Goal: Find specific page/section: Find specific page/section

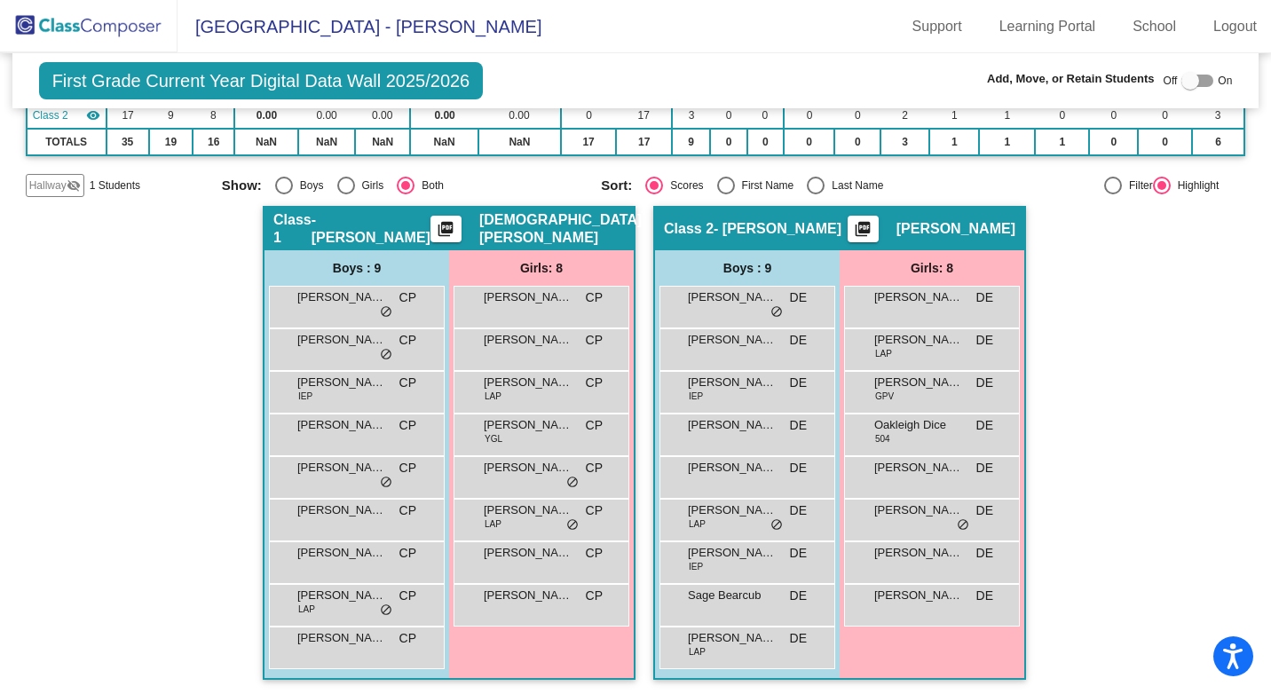
scroll to position [200, 0]
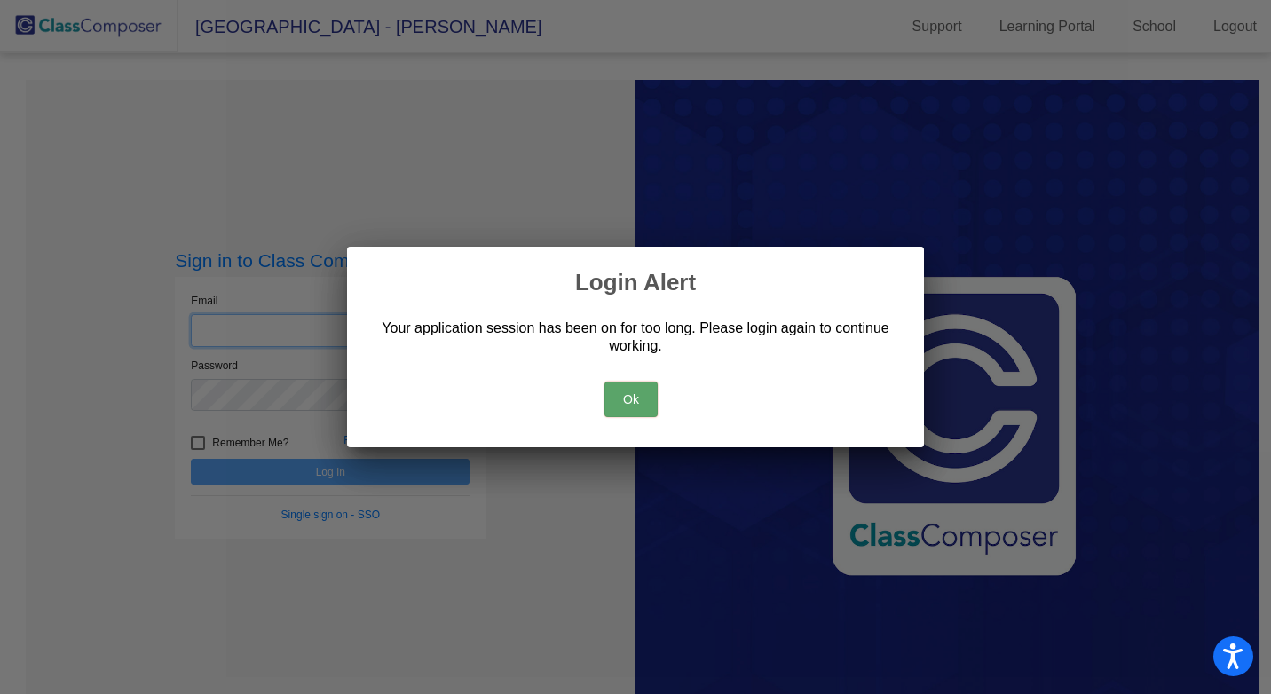
type input "[EMAIL_ADDRESS][DOMAIN_NAME]"
click at [626, 398] on button "Ok" at bounding box center [630, 399] width 53 height 35
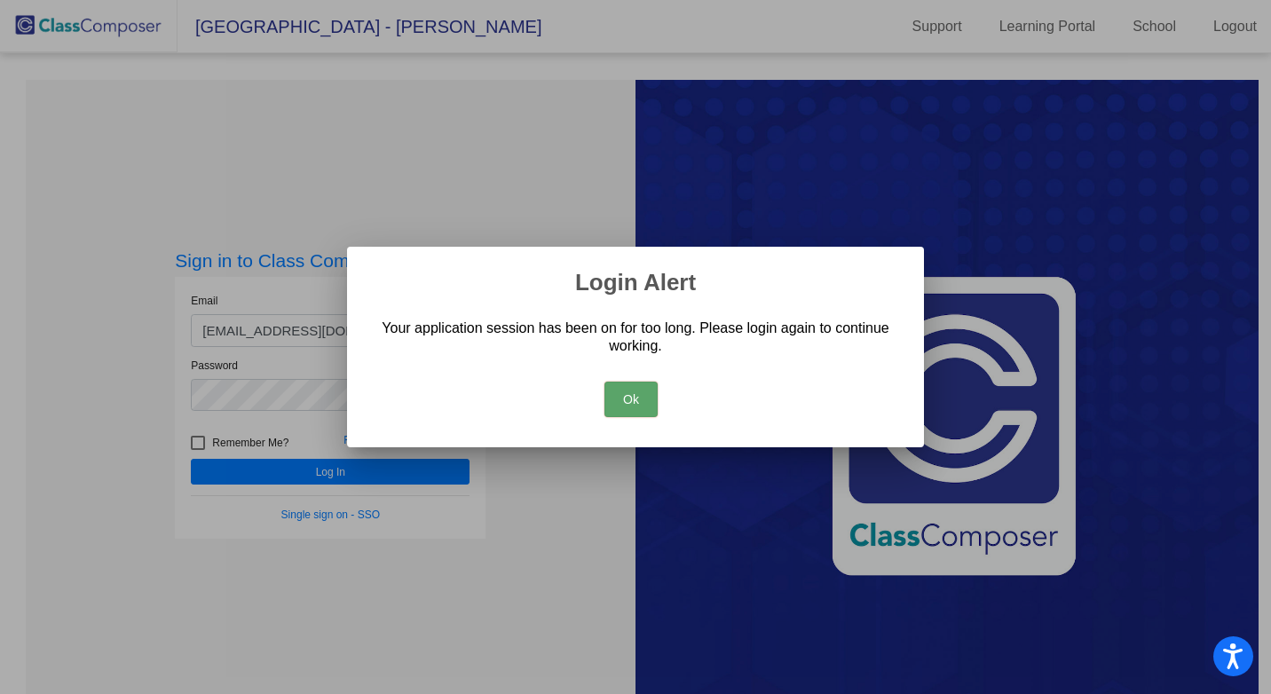
click at [621, 388] on button "Ok" at bounding box center [630, 399] width 53 height 35
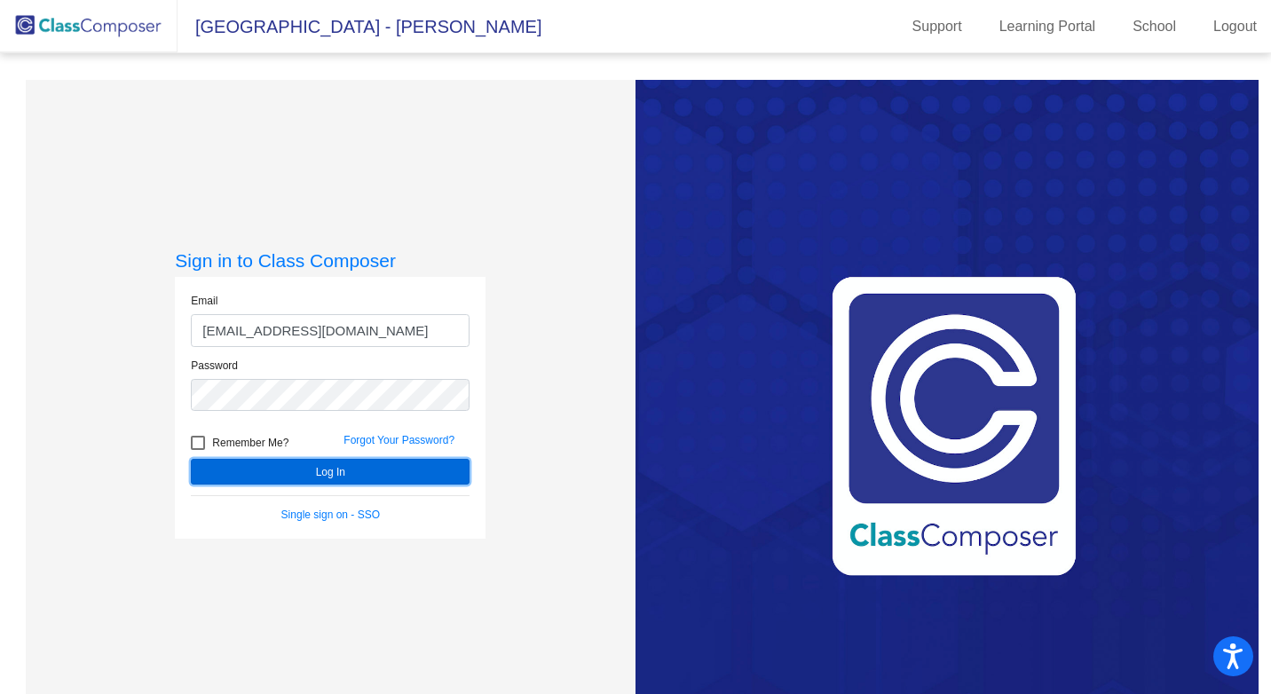
click at [337, 477] on button "Log In" at bounding box center [330, 472] width 279 height 26
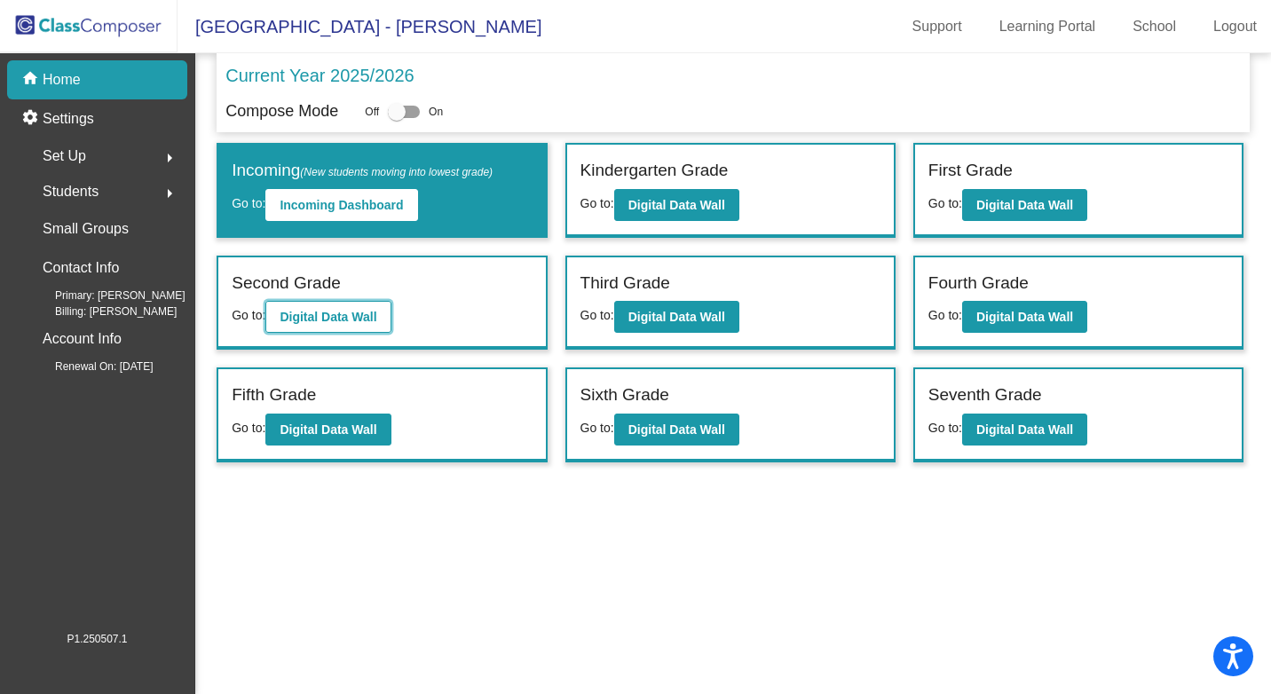
click at [296, 323] on b "Digital Data Wall" at bounding box center [327, 317] width 97 height 14
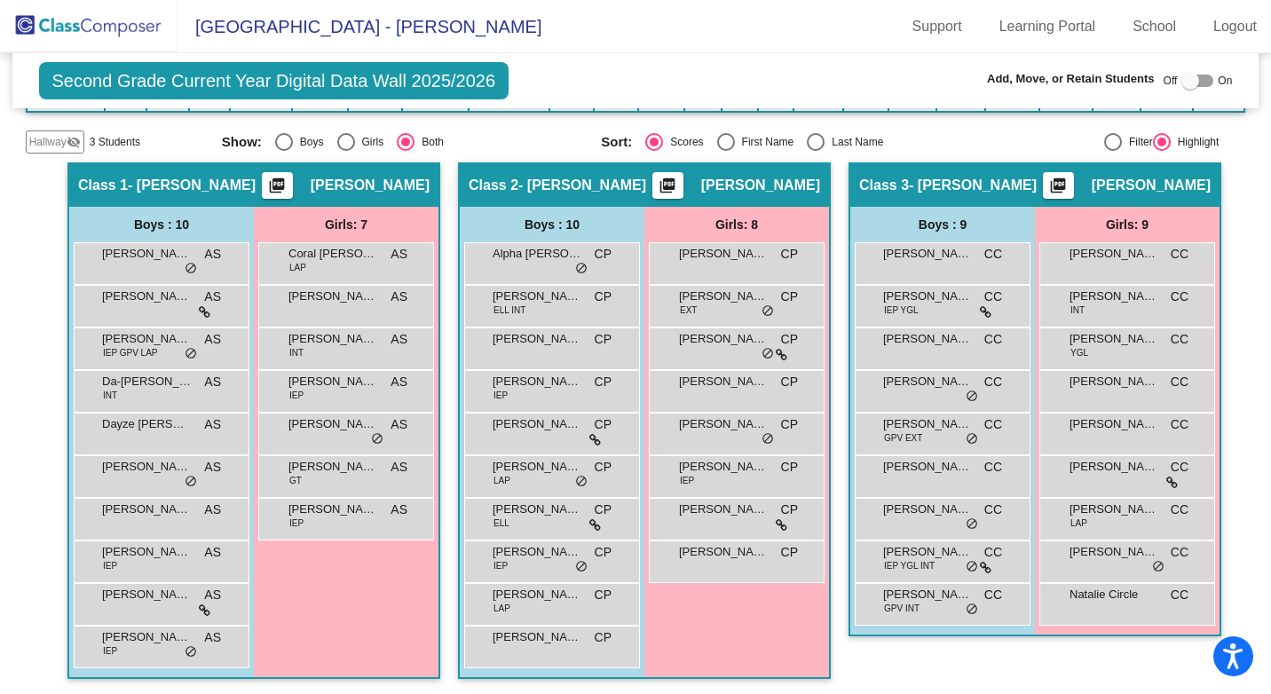
scroll to position [269, 0]
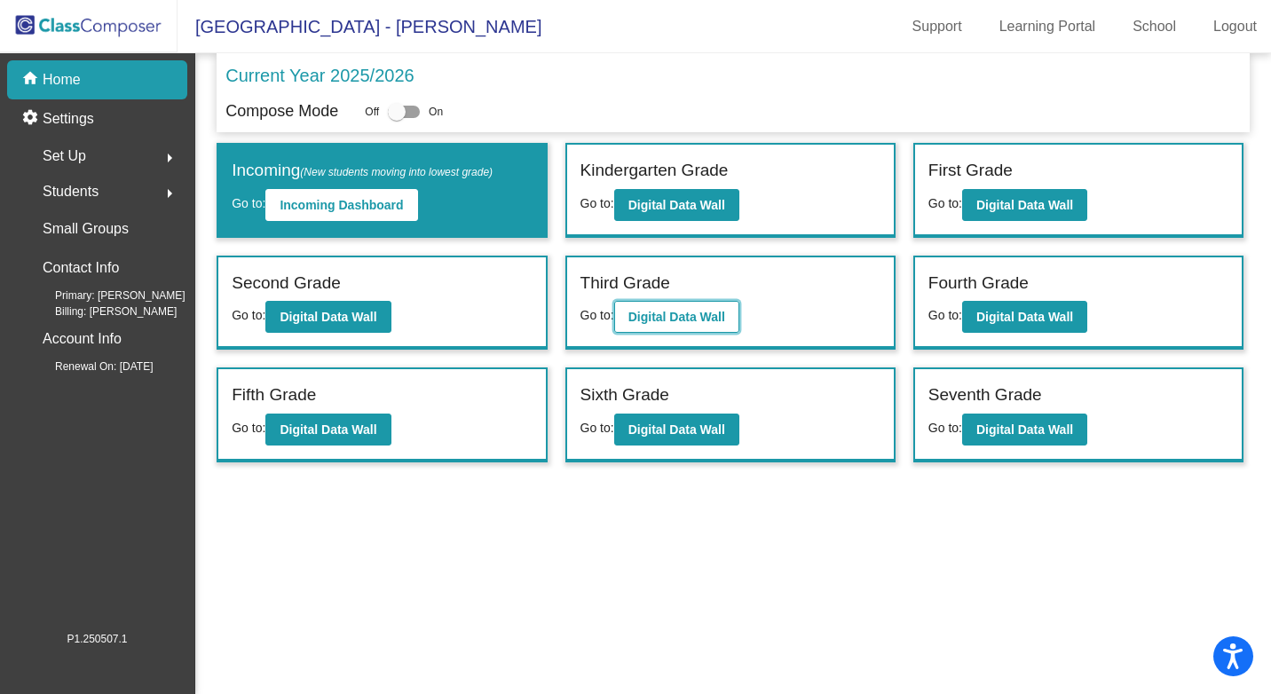
click at [657, 304] on button "Digital Data Wall" at bounding box center [676, 317] width 125 height 32
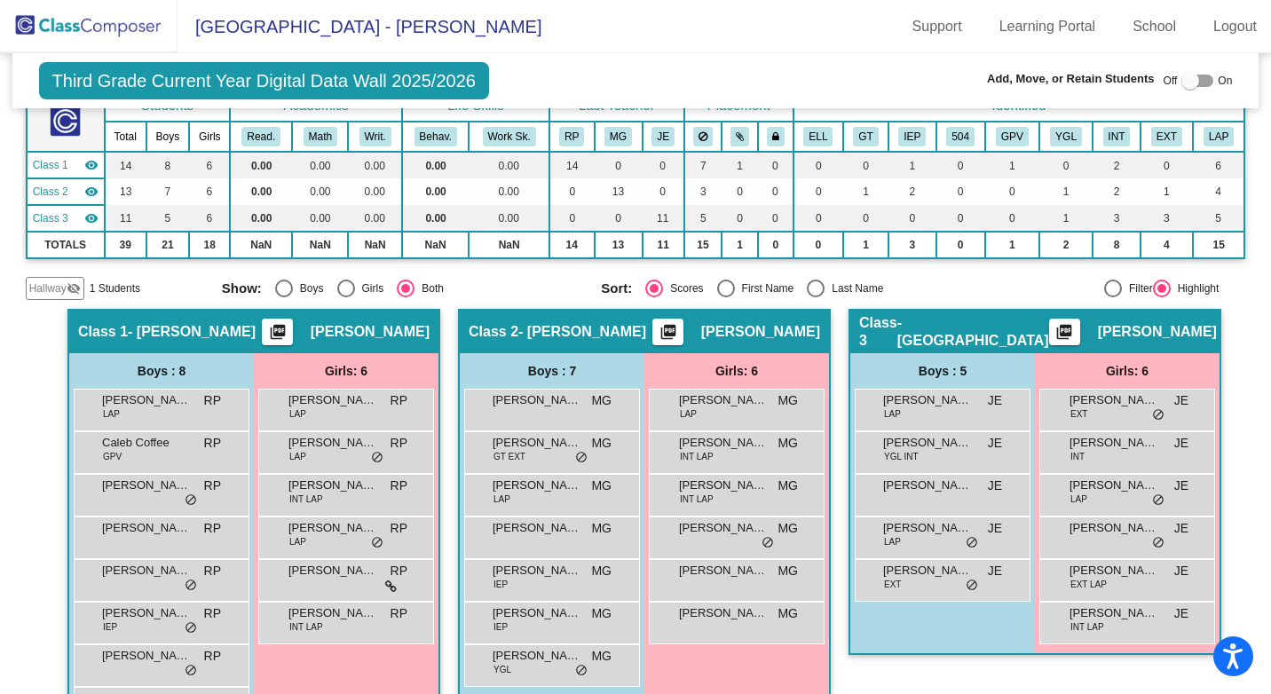
scroll to position [184, 0]
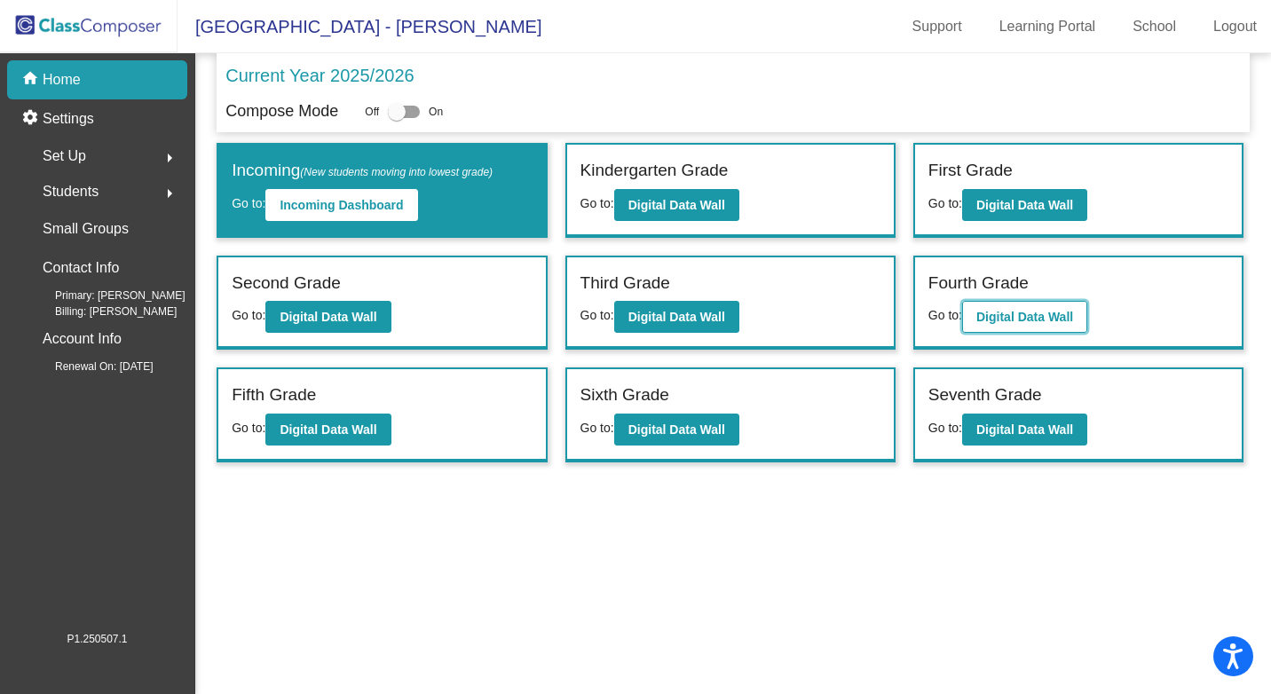
click at [1021, 317] on b "Digital Data Wall" at bounding box center [1024, 317] width 97 height 14
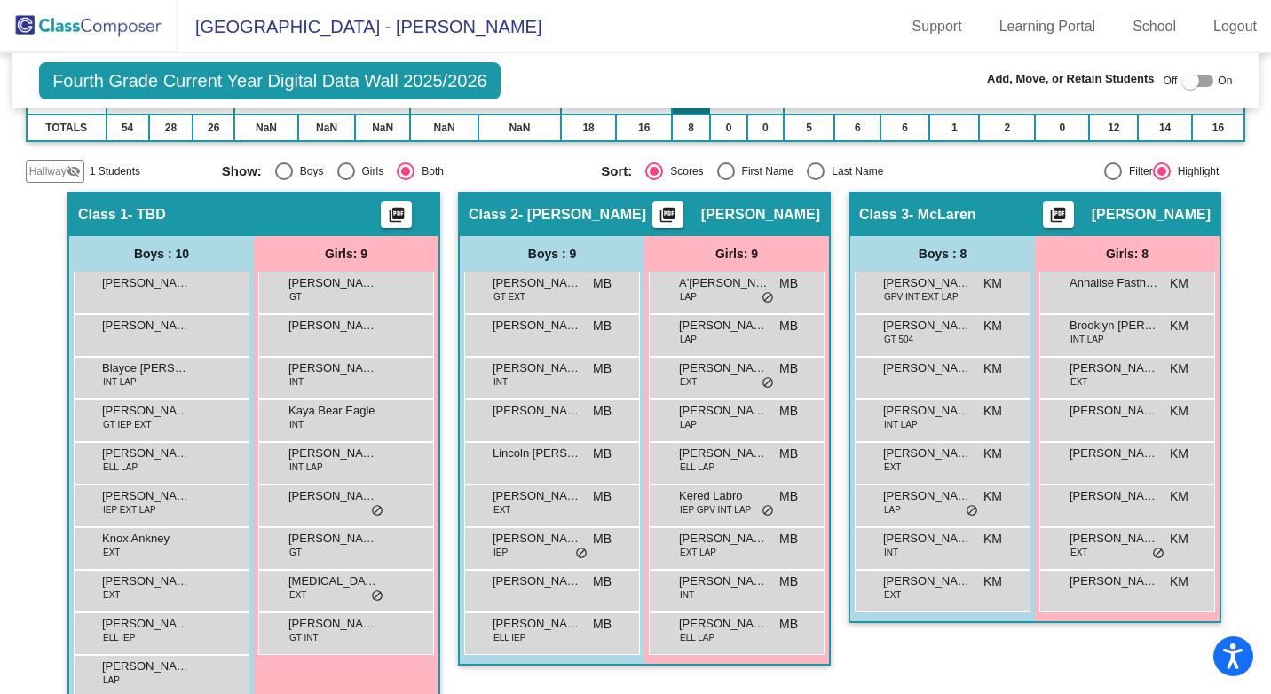
scroll to position [266, 0]
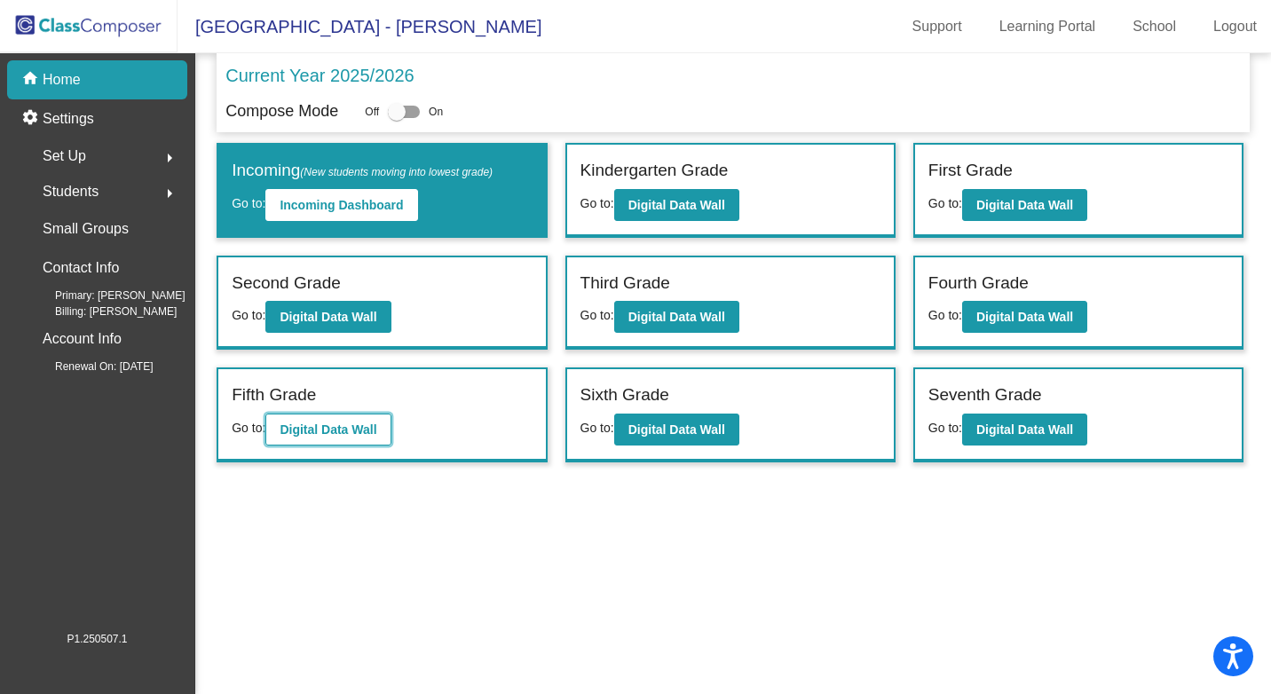
click at [314, 433] on b "Digital Data Wall" at bounding box center [327, 429] width 97 height 14
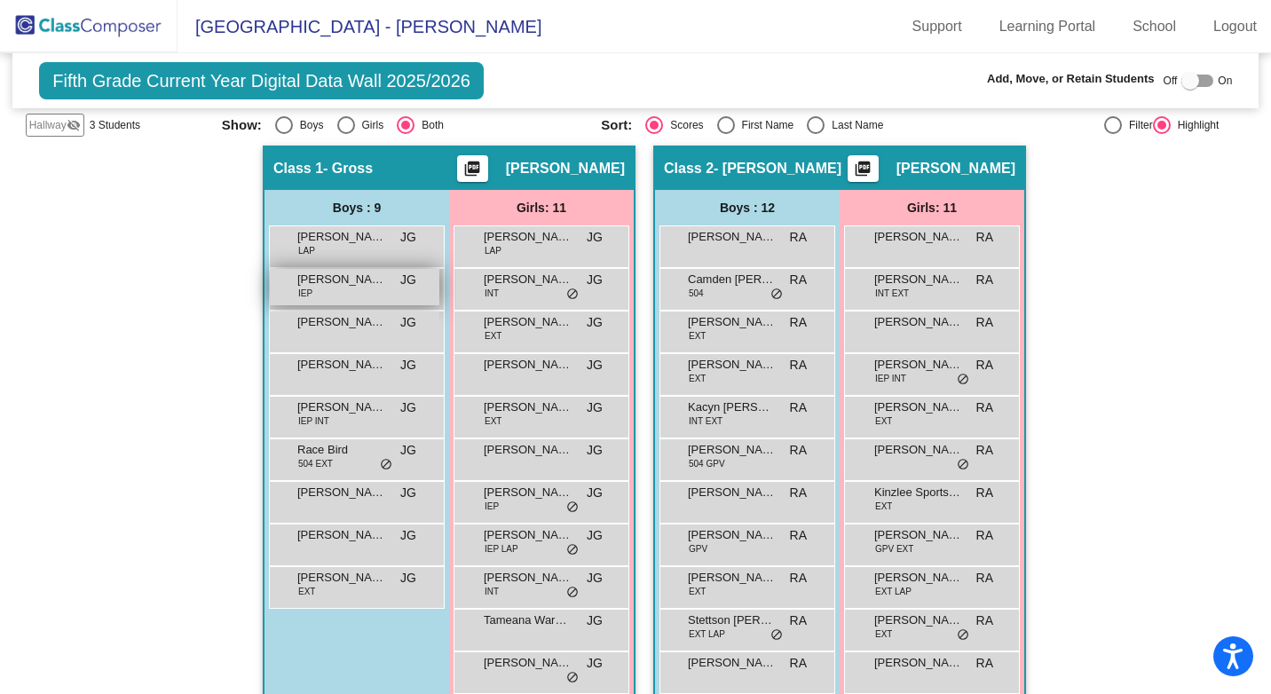
scroll to position [61, 0]
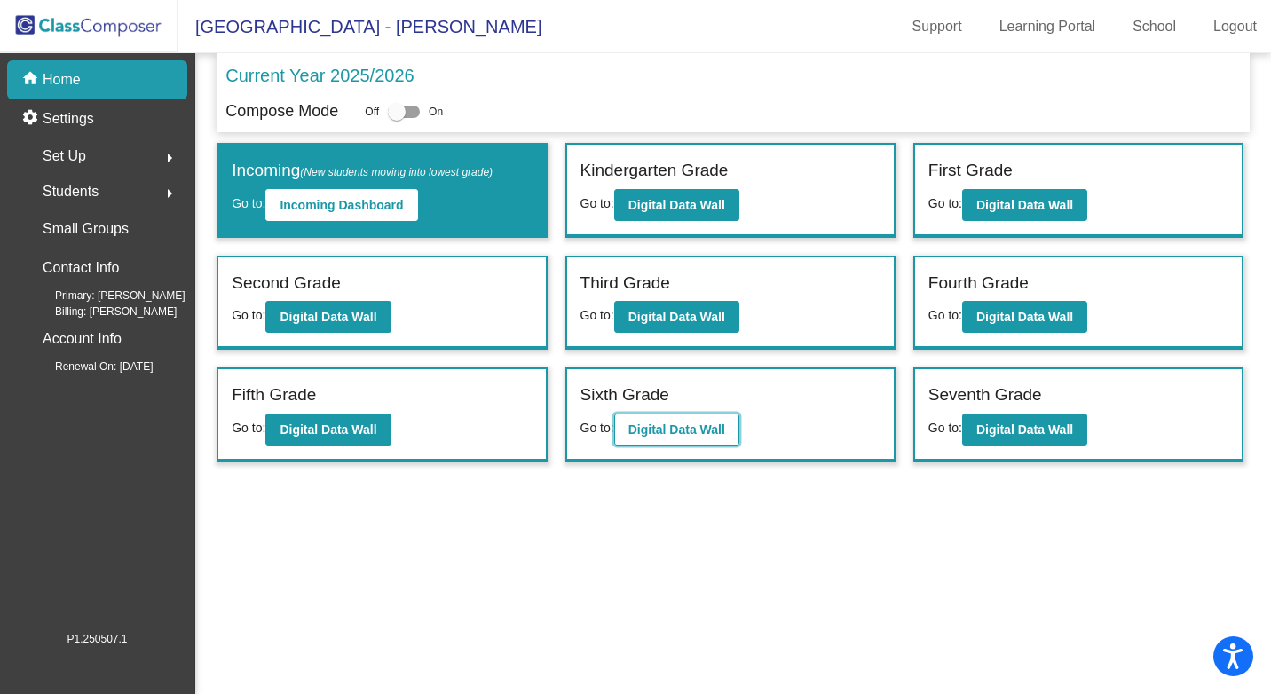
click at [712, 431] on b "Digital Data Wall" at bounding box center [676, 429] width 97 height 14
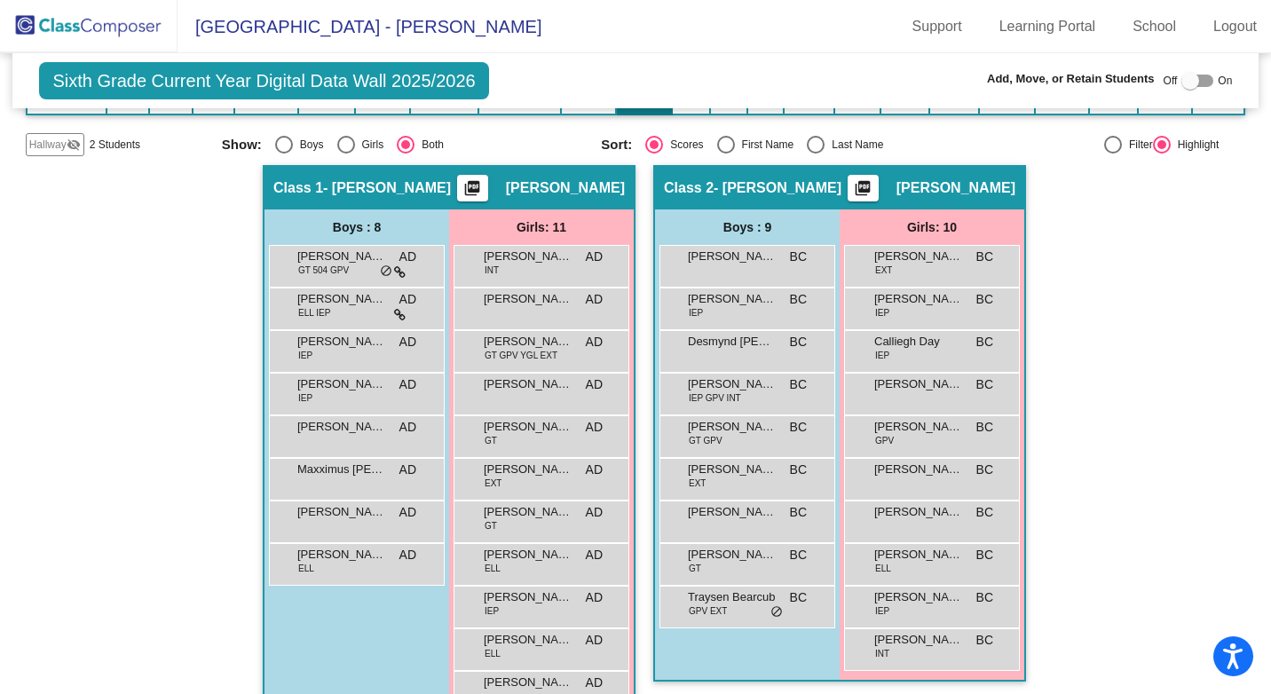
scroll to position [266, 0]
